Goal: Task Accomplishment & Management: Complete application form

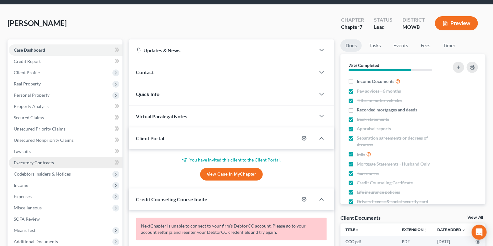
scroll to position [49, 0]
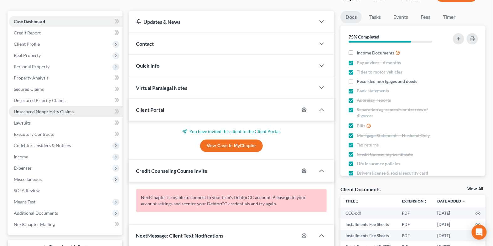
click at [59, 109] on span "Unsecured Nonpriority Claims" at bounding box center [44, 111] width 60 height 5
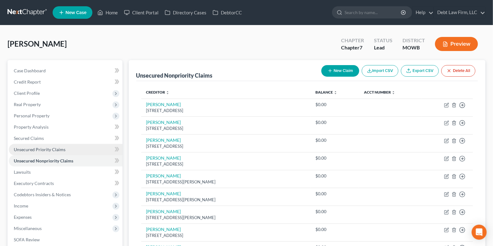
click at [55, 151] on span "Unsecured Priority Claims" at bounding box center [40, 149] width 52 height 5
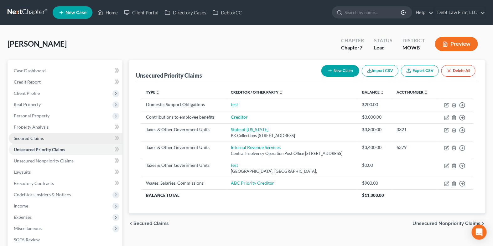
click at [51, 139] on link "Secured Claims" at bounding box center [66, 138] width 114 height 11
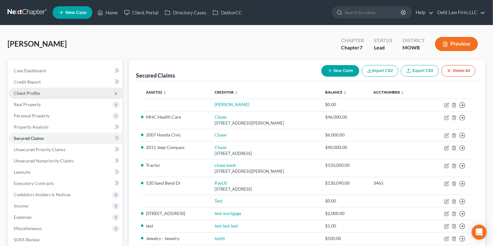
click at [49, 93] on span "Client Profile" at bounding box center [66, 93] width 114 height 11
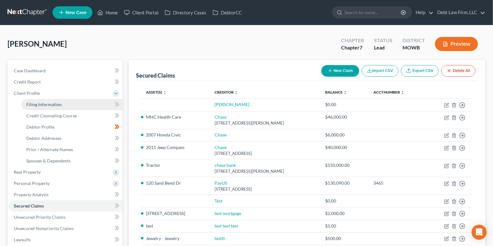
click at [59, 103] on span "Filing Information" at bounding box center [43, 104] width 35 height 5
select select "1"
select select "0"
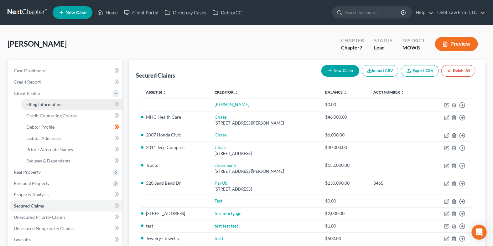
select select "30"
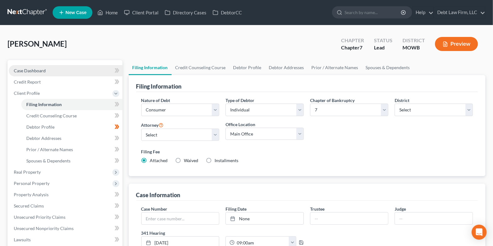
click at [46, 73] on link "Case Dashboard" at bounding box center [66, 70] width 114 height 11
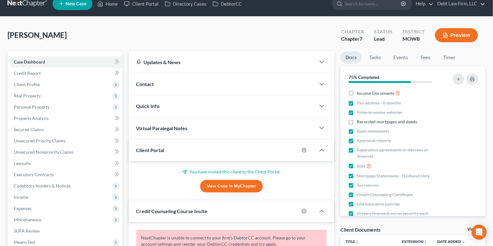
scroll to position [10, 0]
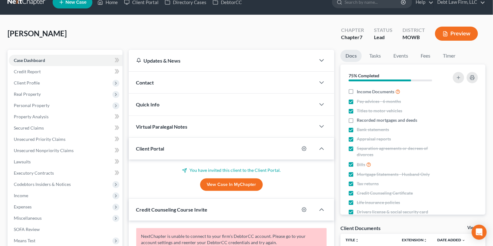
click at [166, 106] on div "Quick Info" at bounding box center [222, 105] width 187 height 22
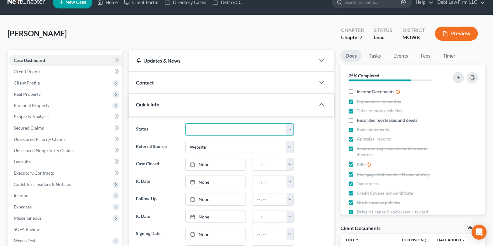
click at [215, 127] on select "Closed Deceased Discharged Discharged & Reported Discharge Litigation Dismissal…" at bounding box center [239, 129] width 109 height 13
select select "8"
click at [185, 123] on select "Closed Deceased Discharged Discharged & Reported Discharge Litigation Dismissal…" at bounding box center [239, 129] width 109 height 13
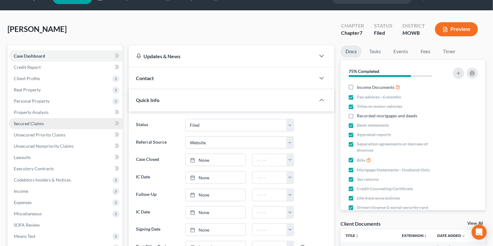
click at [35, 124] on span "Secured Claims" at bounding box center [29, 123] width 30 height 5
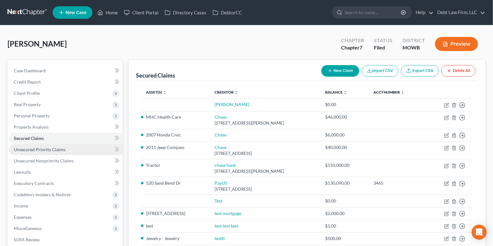
click at [42, 147] on span "Unsecured Priority Claims" at bounding box center [40, 149] width 52 height 5
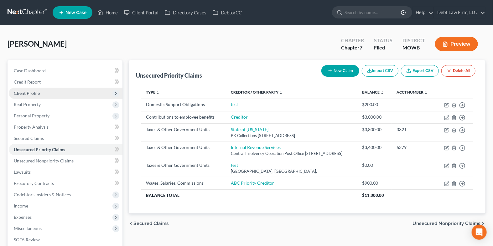
click at [45, 89] on span "Client Profile" at bounding box center [66, 93] width 114 height 11
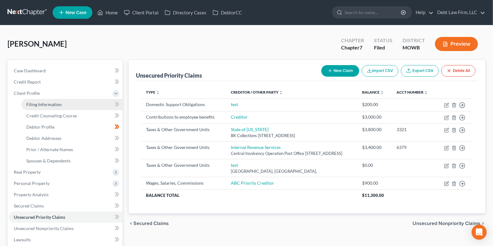
click at [54, 103] on span "Filing Information" at bounding box center [43, 104] width 35 height 5
select select "1"
select select "0"
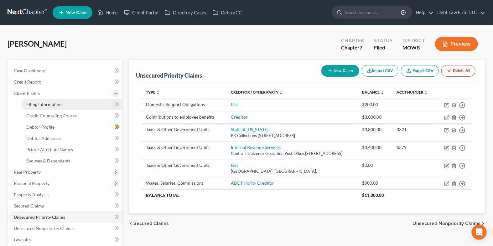
select select "30"
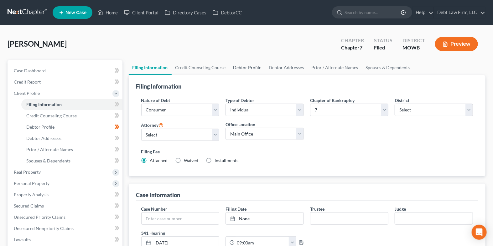
click at [237, 65] on link "Debtor Profile" at bounding box center [248, 67] width 36 height 15
select select "1"
select select "3"
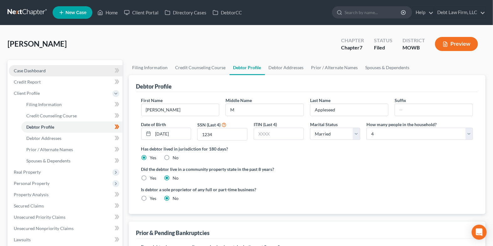
click at [67, 67] on link "Case Dashboard" at bounding box center [66, 70] width 114 height 11
select select "3"
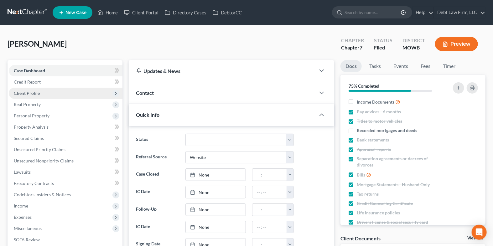
click at [79, 91] on span "Client Profile" at bounding box center [66, 93] width 114 height 11
click at [86, 98] on span "Client Profile" at bounding box center [66, 93] width 114 height 11
click at [86, 103] on ul "Case Dashboard Payments Invoices Payments Payments Credit Report Client Profile" at bounding box center [66, 172] width 114 height 214
click at [86, 92] on span "Client Profile" at bounding box center [66, 93] width 114 height 11
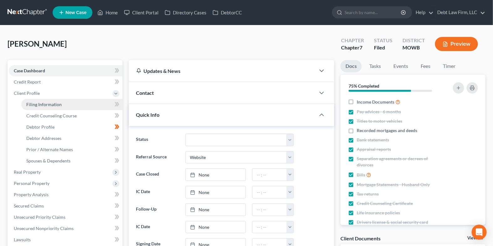
click at [88, 104] on link "Filing Information" at bounding box center [71, 104] width 101 height 11
select select "1"
select select "0"
select select "46"
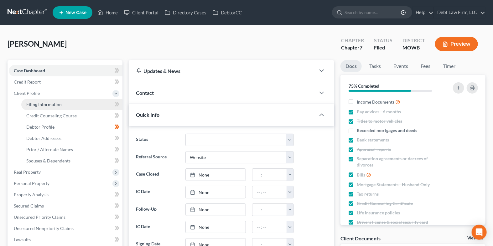
select select "8"
select select "0"
select select "30"
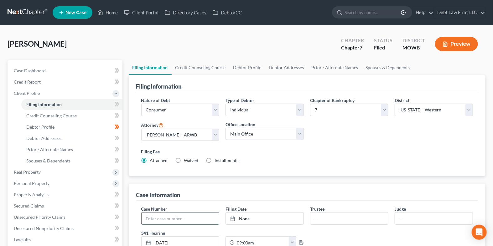
click at [161, 218] on input "text" at bounding box center [181, 219] width 78 height 12
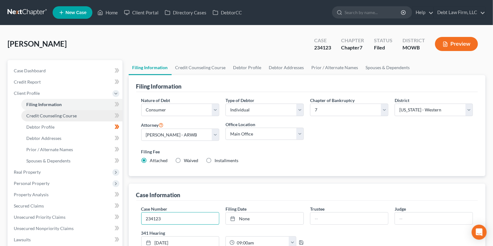
type input "234123"
click at [65, 117] on span "Credit Counseling Course" at bounding box center [51, 115] width 50 height 5
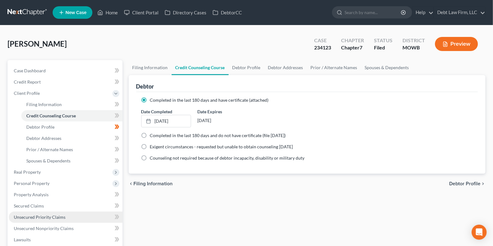
click at [49, 213] on link "Unsecured Priority Claims" at bounding box center [66, 217] width 114 height 11
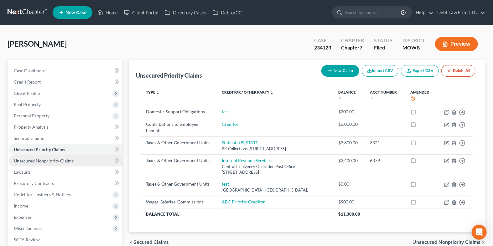
click at [29, 161] on span "Unsecured Nonpriority Claims" at bounding box center [44, 160] width 60 height 5
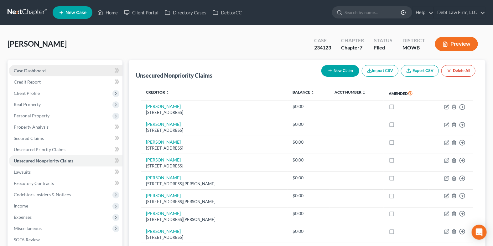
click at [75, 69] on link "Case Dashboard" at bounding box center [66, 70] width 114 height 11
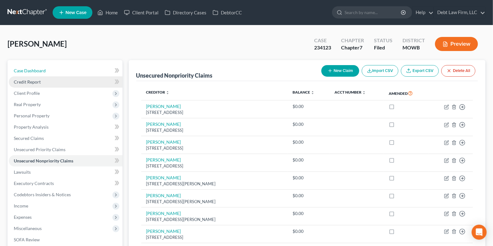
select select "3"
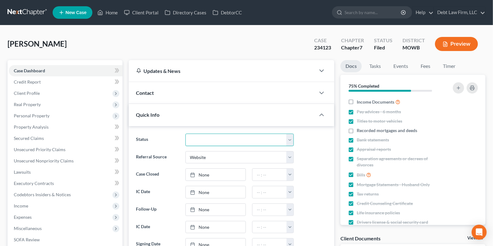
click at [212, 139] on select "Closed Deceased Discharged Discharged & Reported Discharge Litigation Dismissal…" at bounding box center [239, 140] width 109 height 13
select select "12"
click at [185, 134] on select "Closed Deceased Discharged Discharged & Reported Discharge Litigation Dismissal…" at bounding box center [239, 140] width 109 height 13
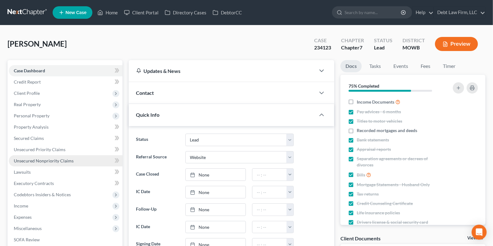
click at [31, 160] on span "Unsecured Nonpriority Claims" at bounding box center [44, 160] width 60 height 5
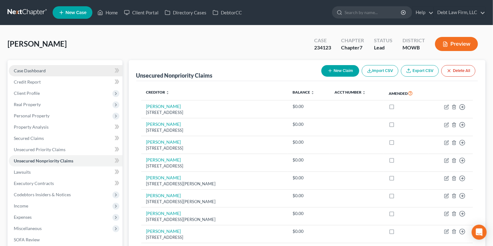
click at [32, 69] on span "Case Dashboard" at bounding box center [30, 70] width 32 height 5
select select "3"
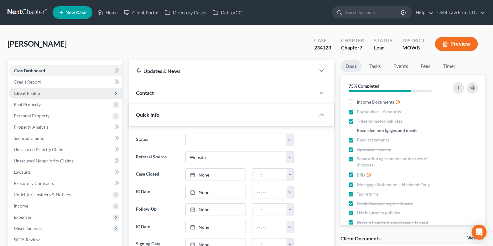
click at [34, 92] on span "Client Profile" at bounding box center [27, 93] width 26 height 5
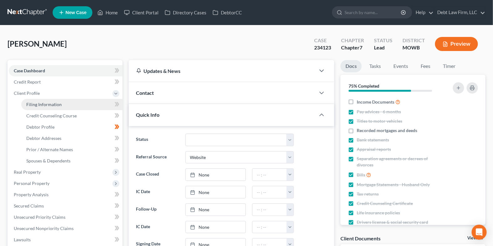
click at [47, 104] on span "Filing Information" at bounding box center [43, 104] width 35 height 5
select select "1"
select select "0"
select select "46"
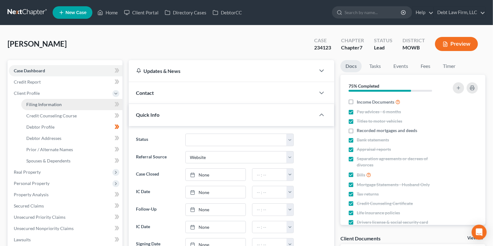
select select "8"
select select "0"
select select "30"
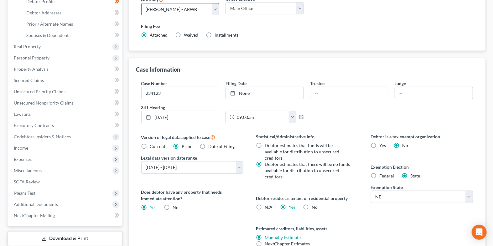
scroll to position [138, 0]
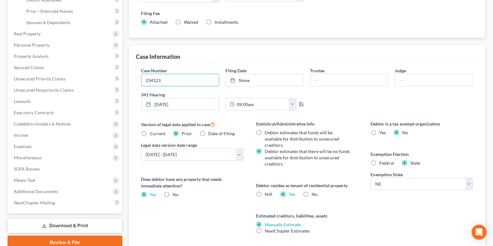
drag, startPoint x: 166, startPoint y: 79, endPoint x: 138, endPoint y: 79, distance: 28.8
click at [138, 79] on div "Case Number 234123 Filing Date None close Date Time chevron_left September 2025…" at bounding box center [307, 155] width 342 height 187
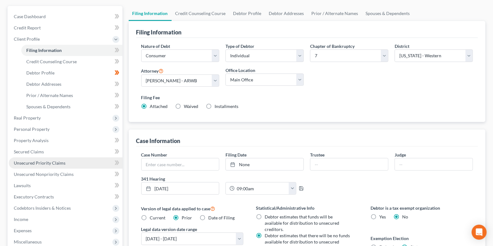
click at [66, 167] on link "Unsecured Priority Claims" at bounding box center [66, 163] width 114 height 11
